Goal: Information Seeking & Learning: Learn about a topic

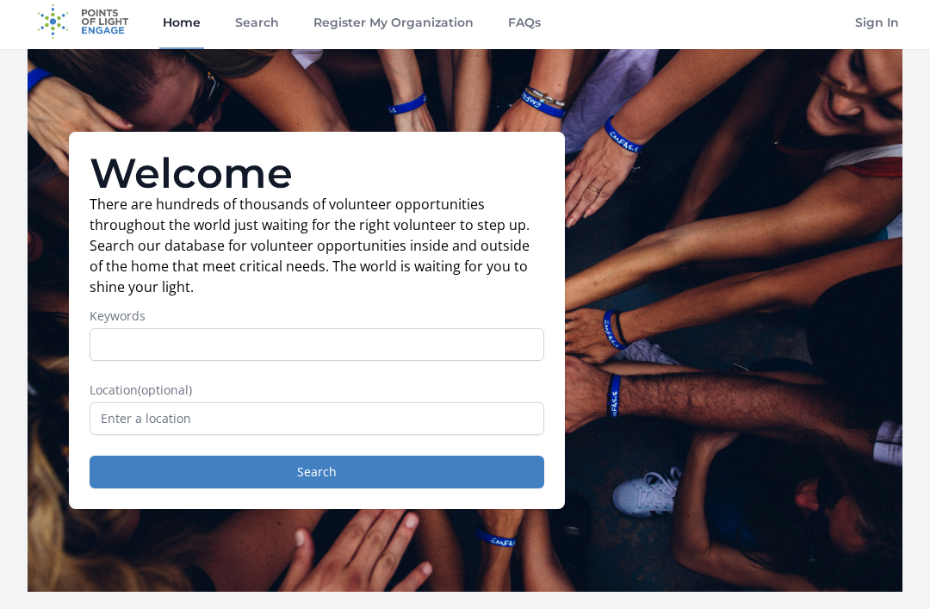
click at [481, 338] on input "Keywords" at bounding box center [317, 344] width 455 height 33
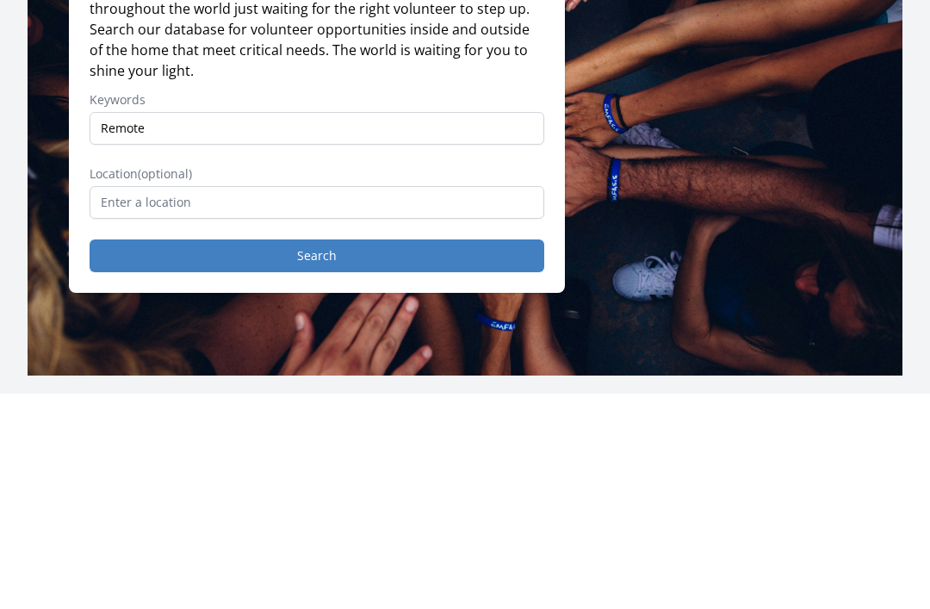
scroll to position [222, 0]
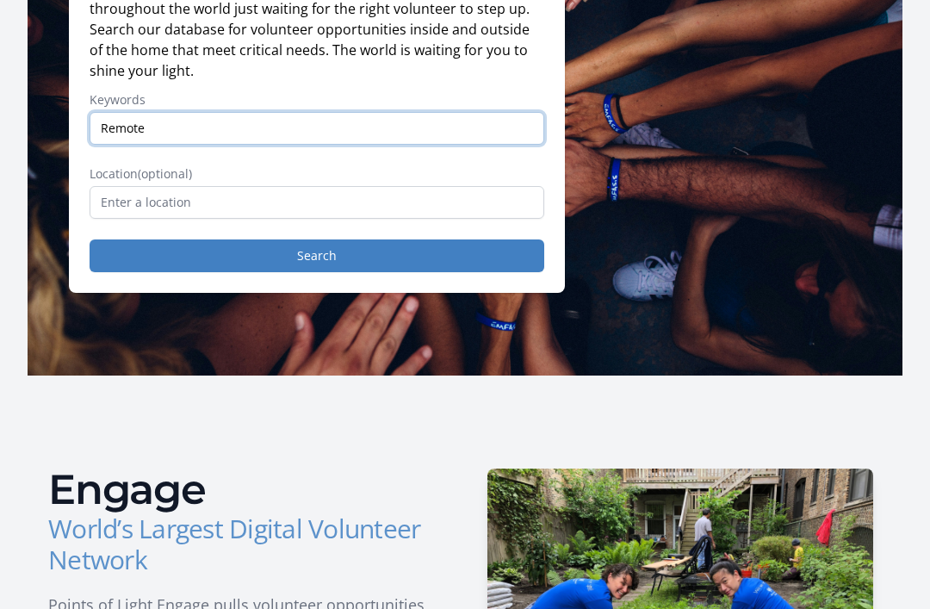
type input "Remote"
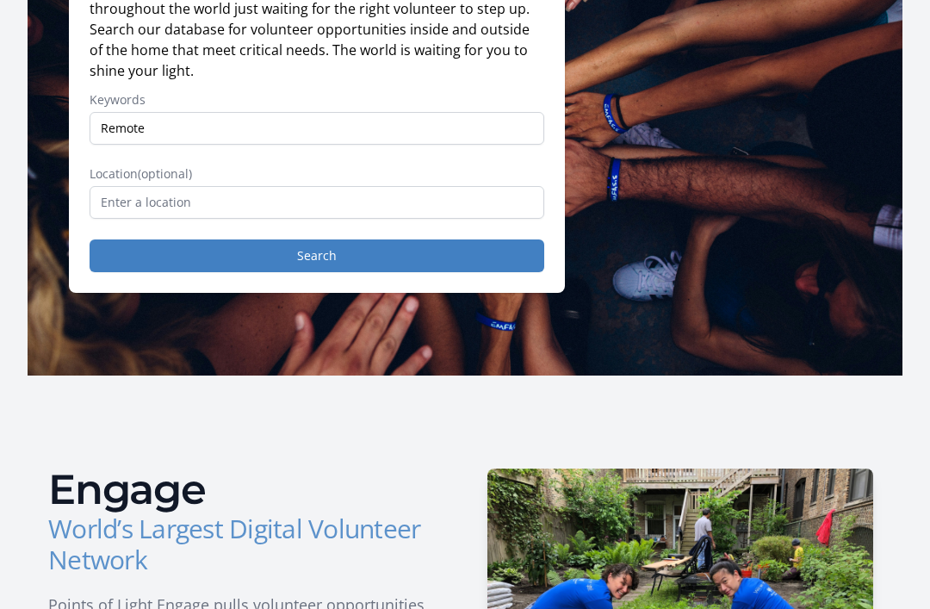
click at [388, 253] on button "Search" at bounding box center [317, 255] width 455 height 33
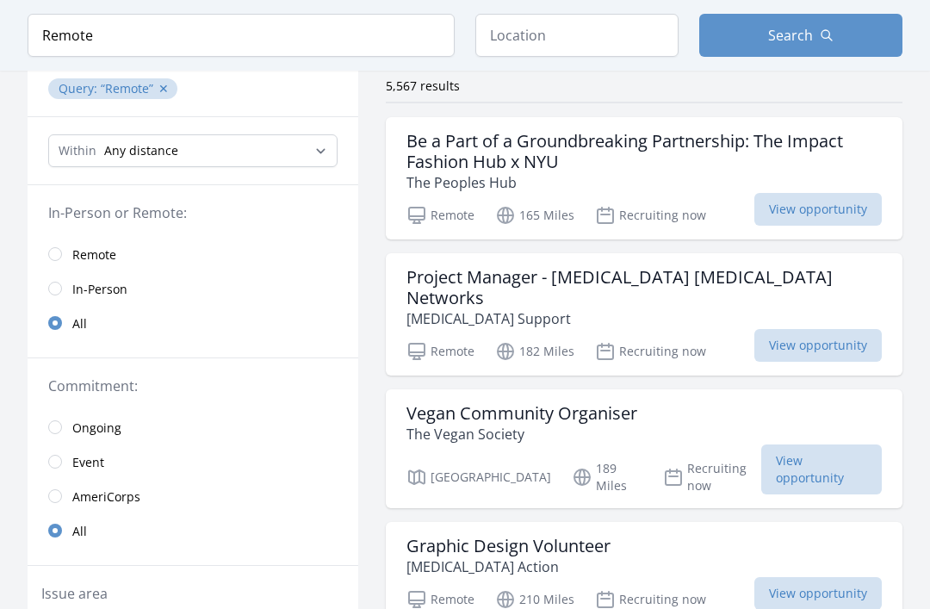
click at [59, 239] on link "Remote" at bounding box center [193, 255] width 331 height 34
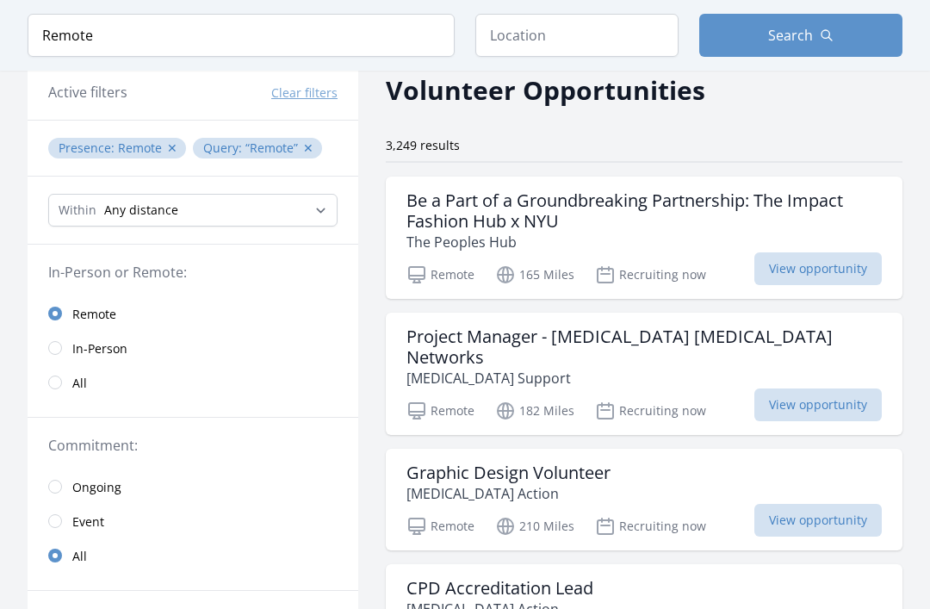
scroll to position [76, 0]
click at [303, 153] on button "✕" at bounding box center [308, 148] width 10 height 17
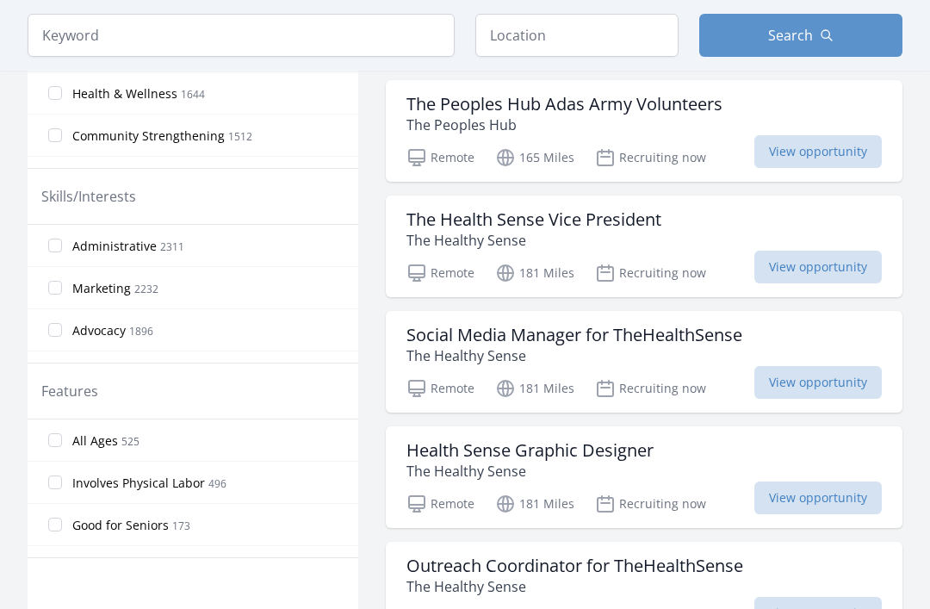
scroll to position [719, 0]
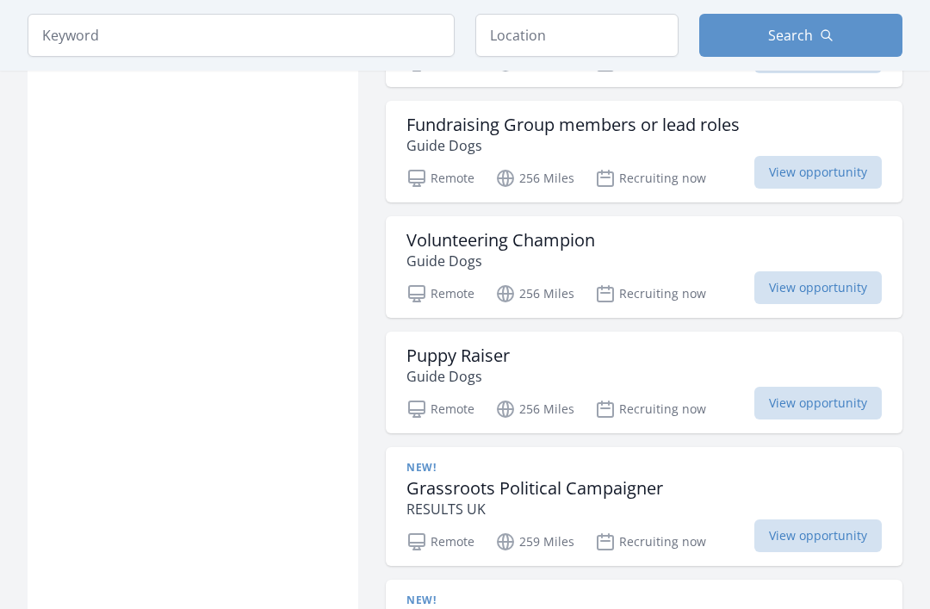
scroll to position [3427, 0]
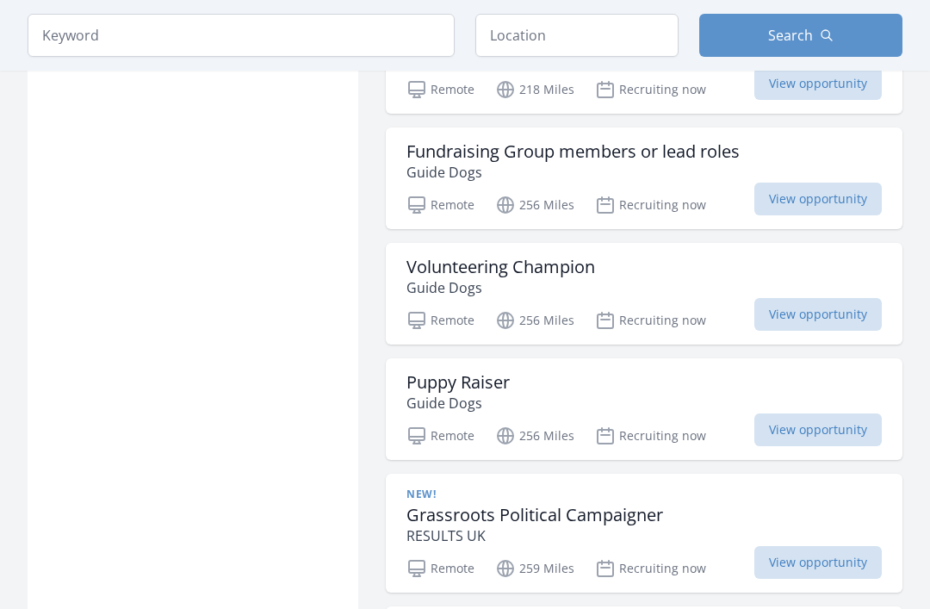
click at [614, 263] on div "Volunteering Champion Guide Dogs" at bounding box center [644, 277] width 475 height 41
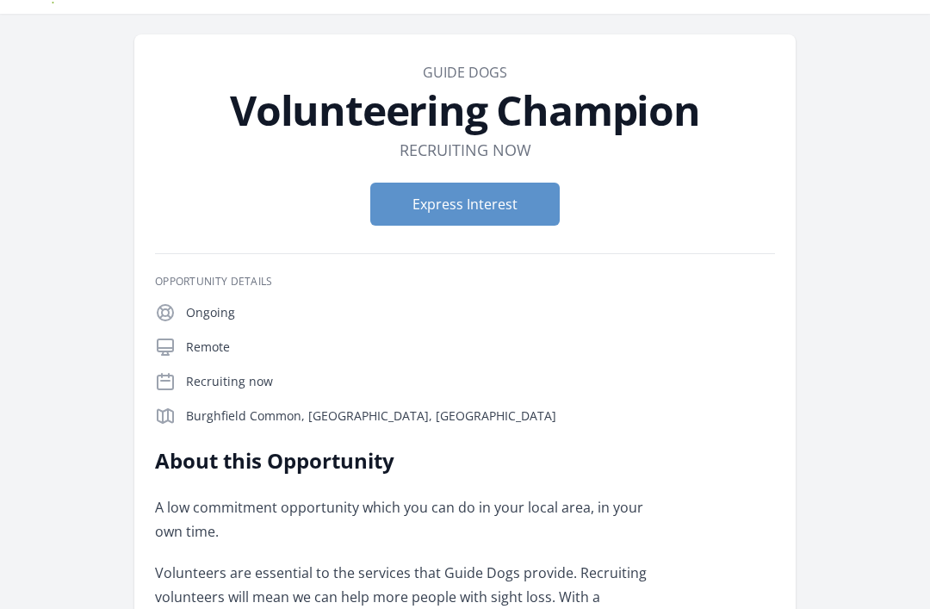
scroll to position [38, 0]
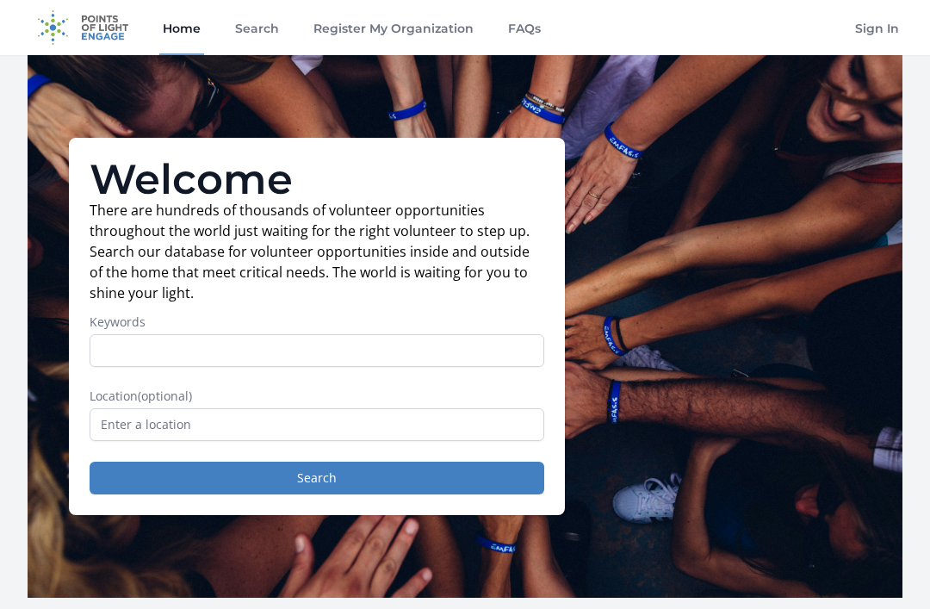
scroll to position [222, 0]
